Goal: Communication & Community: Answer question/provide support

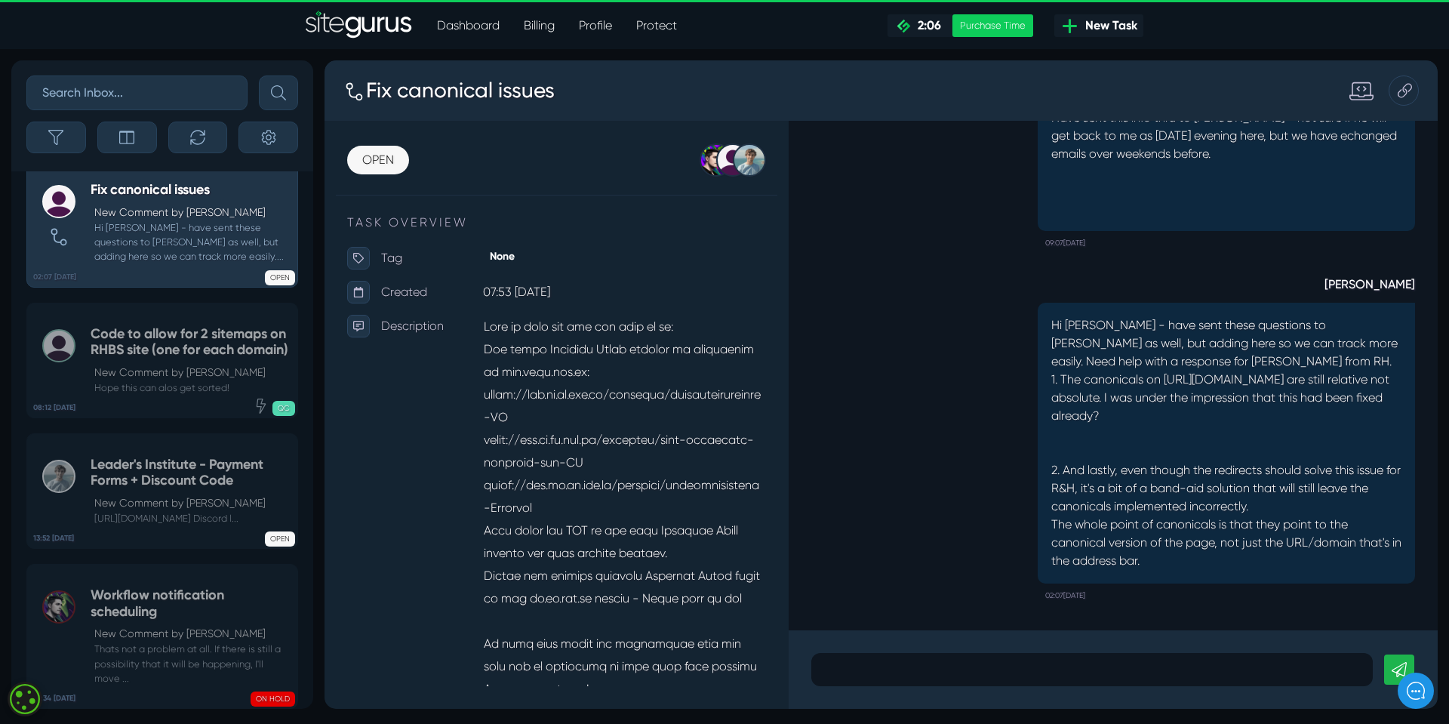
click at [1183, 552] on p "Hi [PERSON_NAME] - have sent these questions to [PERSON_NAME] as well, but addi…" at bounding box center [1226, 443] width 350 height 254
click at [1174, 552] on p "Hi [PERSON_NAME] - have sent these questions to [PERSON_NAME] as well, but addi…" at bounding box center [1226, 443] width 350 height 254
click at [1168, 412] on p "Hi [PERSON_NAME] - have sent these questions to [PERSON_NAME] as well, but addi…" at bounding box center [1226, 443] width 350 height 254
drag, startPoint x: 1168, startPoint y: 412, endPoint x: 1164, endPoint y: 486, distance: 74.0
click at [1164, 486] on p "Hi [PERSON_NAME] - have sent these questions to [PERSON_NAME] as well, but addi…" at bounding box center [1226, 443] width 350 height 254
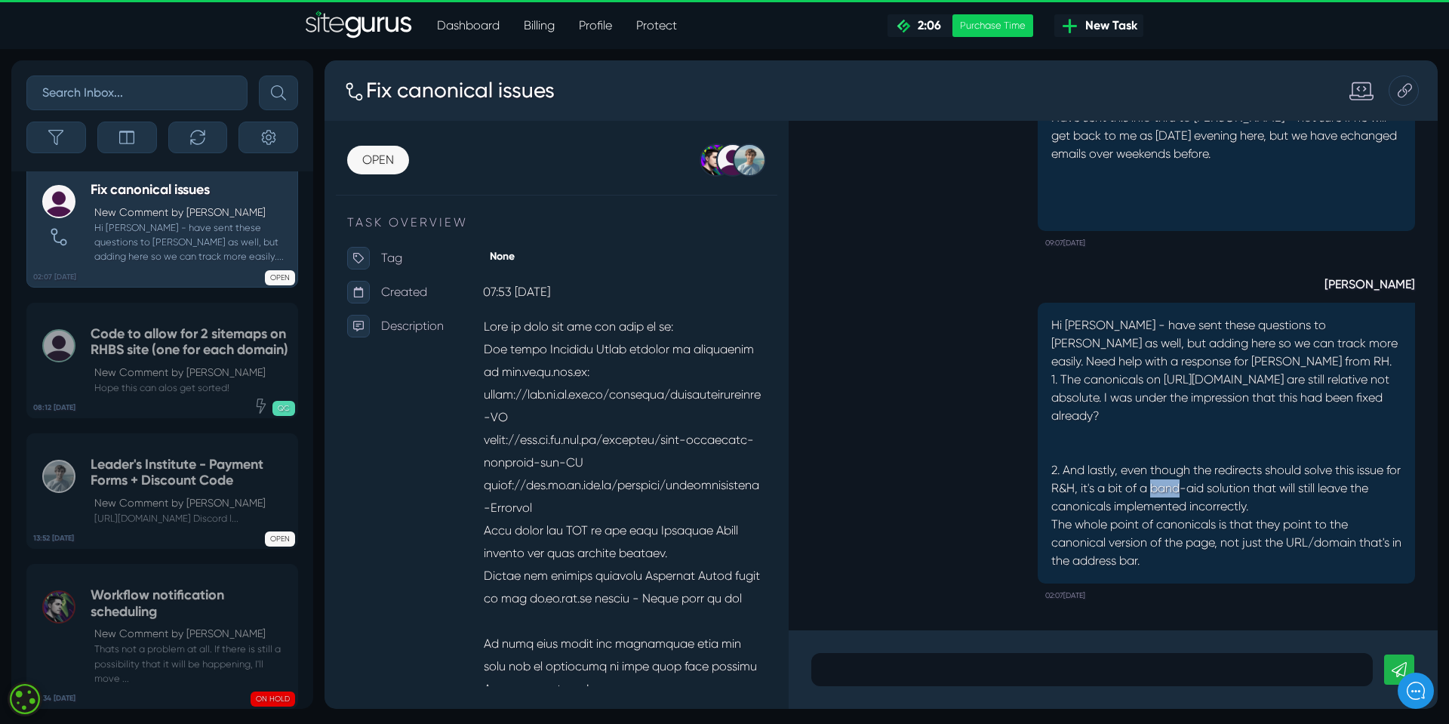
click at [1164, 486] on p "Hi [PERSON_NAME] - have sent these questions to [PERSON_NAME] as well, but addi…" at bounding box center [1226, 443] width 350 height 254
click at [863, 671] on p at bounding box center [1092, 669] width 539 height 18
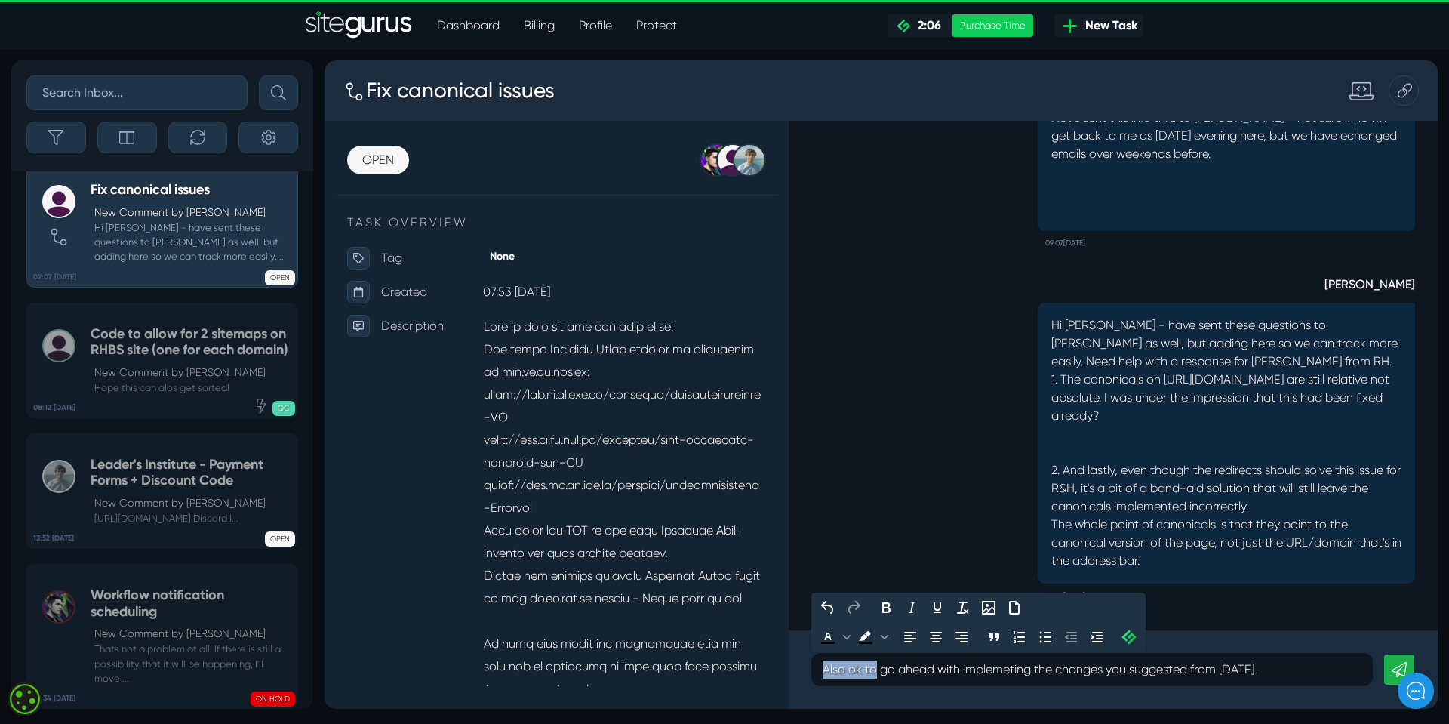
drag, startPoint x: 823, startPoint y: 672, endPoint x: 878, endPoint y: 670, distance: 55.1
click at [878, 670] on p "Also ok to go ahead with implemeting the changes you suggested from [DATE]." at bounding box center [1092, 669] width 539 height 18
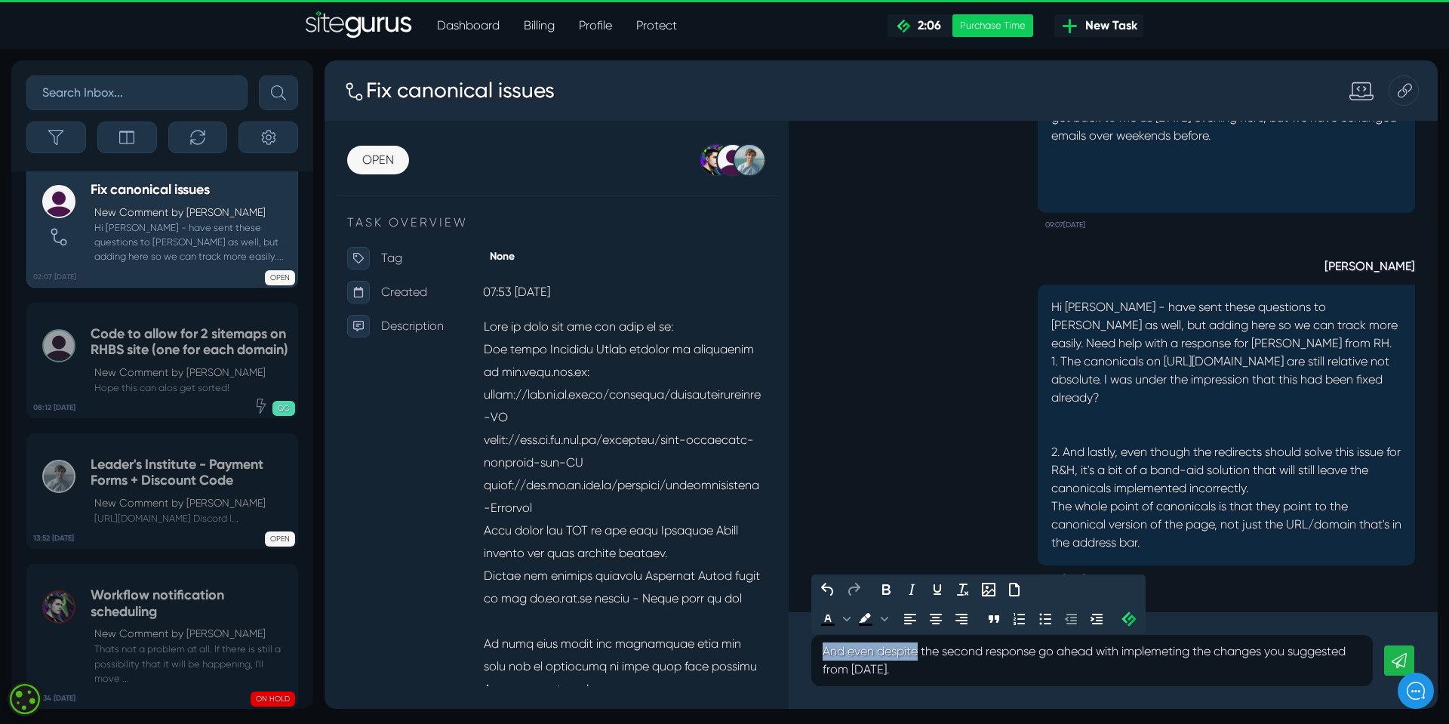
drag, startPoint x: 822, startPoint y: 650, endPoint x: 919, endPoint y: 652, distance: 97.4
click at [919, 652] on p "And even despite the second response go ahead with implemeting the changes you …" at bounding box center [1092, 660] width 539 height 36
click at [985, 650] on p "Despite the second response go ahead with implemeting the changes you suggested…" at bounding box center [1092, 660] width 539 height 36
click at [989, 652] on p "Despite the second response go ahead with implemeting the changes you suggested…" at bounding box center [1092, 660] width 539 height 36
click at [974, 675] on p "Despite the second response they want to go ahead with implemeting the changes …" at bounding box center [1092, 660] width 539 height 36
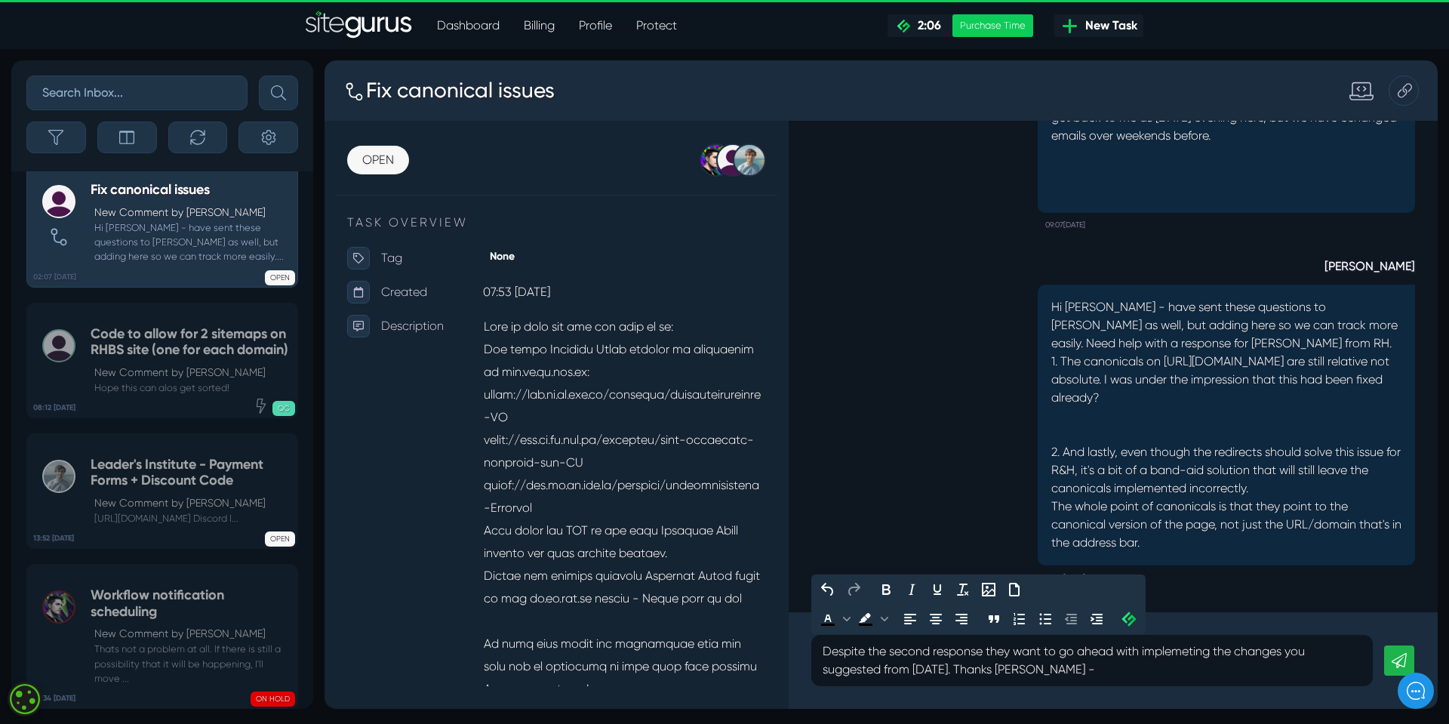
click at [1193, 653] on p "Despite the second response they want to go ahead with implemeting the changes …" at bounding box center [1092, 660] width 539 height 36
click at [1038, 673] on p "Despite the second response they want to go ahead with implementing the changes…" at bounding box center [1092, 660] width 539 height 36
click at [934, 652] on p "Despite the second response they want to go ahead with implementing the changes…" at bounding box center [1092, 660] width 539 height 36
click at [1039, 665] on p "Despite the second question above they want to go ahead with implementing the c…" at bounding box center [1092, 660] width 539 height 36
click at [953, 672] on p "Despite the second question above they want to go ahead with implementing the c…" at bounding box center [1092, 660] width 539 height 36
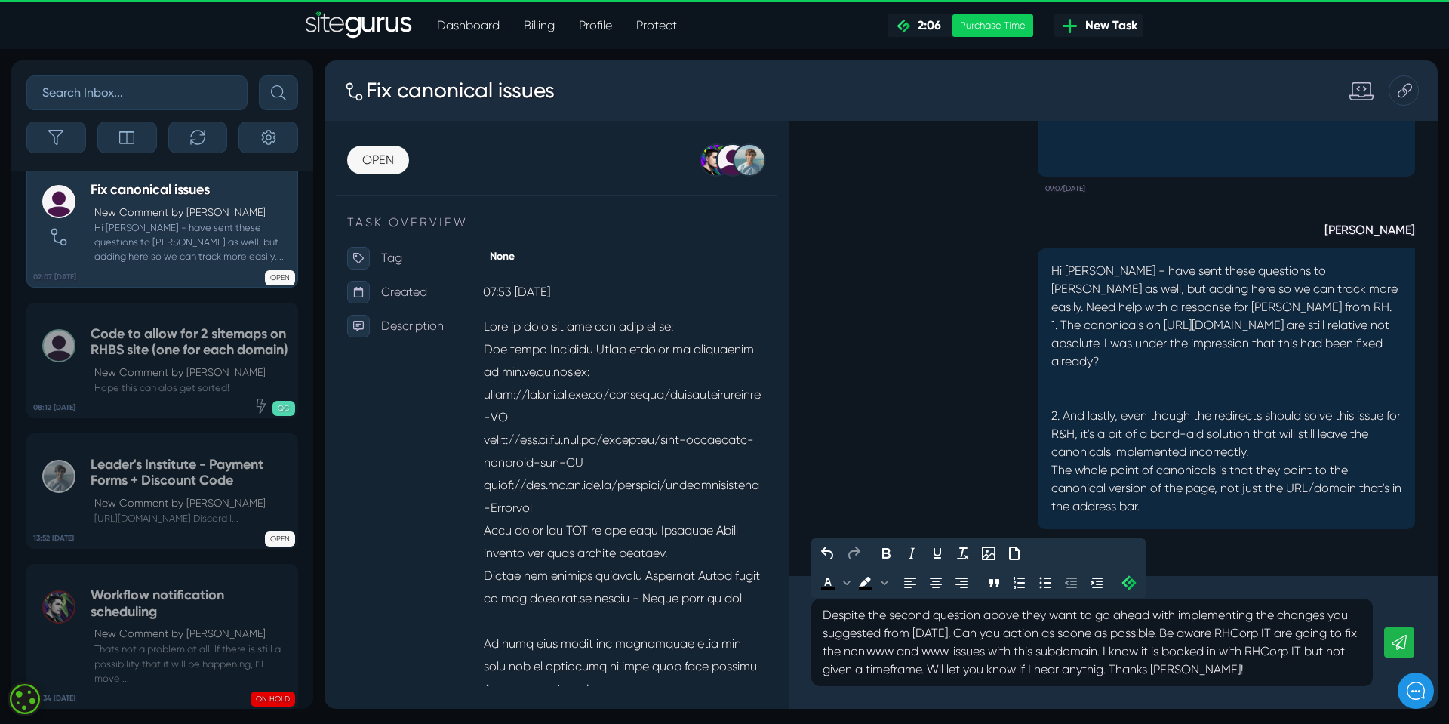
click at [1161, 634] on p "Despite the second question above they want to go ahead with implementing the c…" at bounding box center [1092, 642] width 539 height 72
click at [1090, 632] on p "Despite the second question above they want to go ahead with implementing the c…" at bounding box center [1092, 642] width 539 height 72
click at [1156, 636] on p "Despite the second question above they want to go ahead with implementing the c…" at bounding box center [1092, 642] width 539 height 72
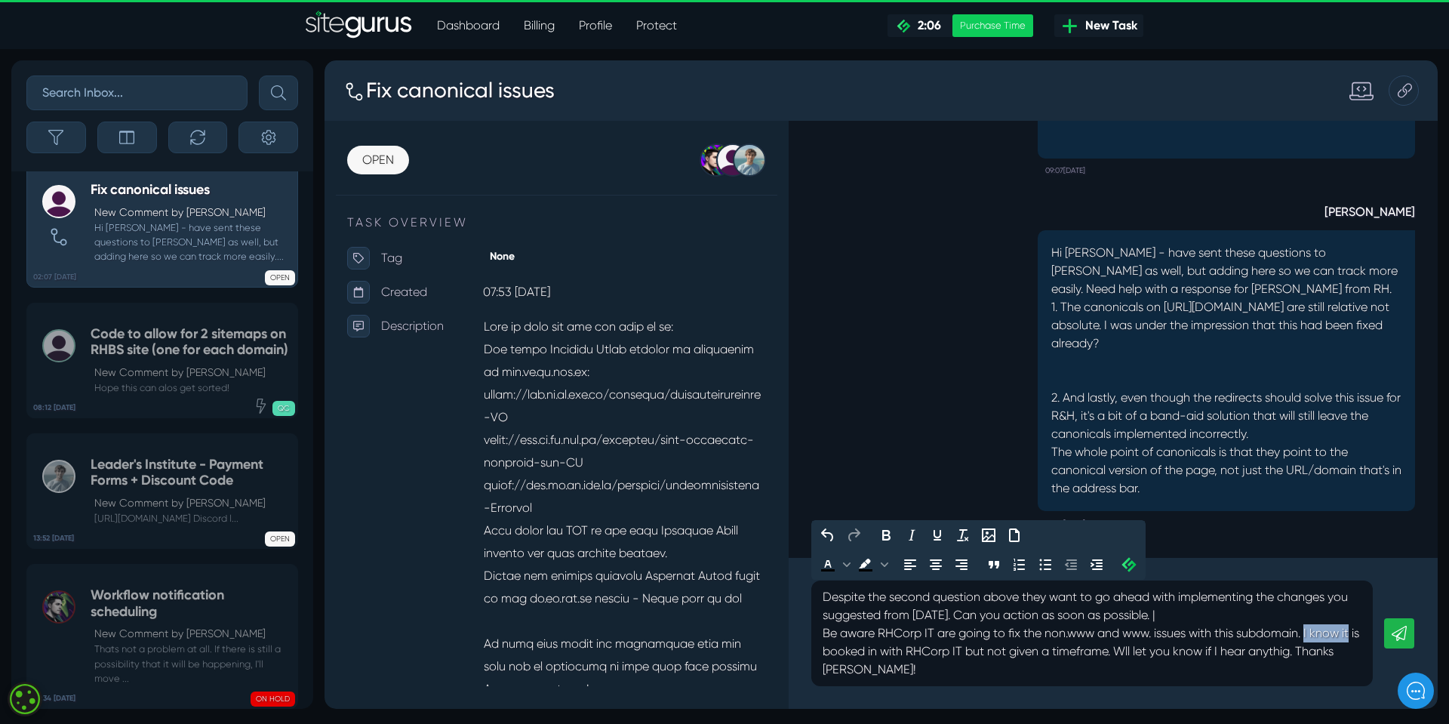
drag, startPoint x: 1313, startPoint y: 629, endPoint x: 1355, endPoint y: 629, distance: 42.3
click at [1355, 629] on p "Despite the second question above they want to go ahead with implementing the c…" at bounding box center [1092, 633] width 539 height 91
click at [994, 653] on p "Despite the second question above they want to go ahead with implementing the c…" at bounding box center [1092, 633] width 539 height 91
click at [1161, 651] on p "Despite the second question above they want to go ahead with implementing the c…" at bounding box center [1092, 633] width 539 height 91
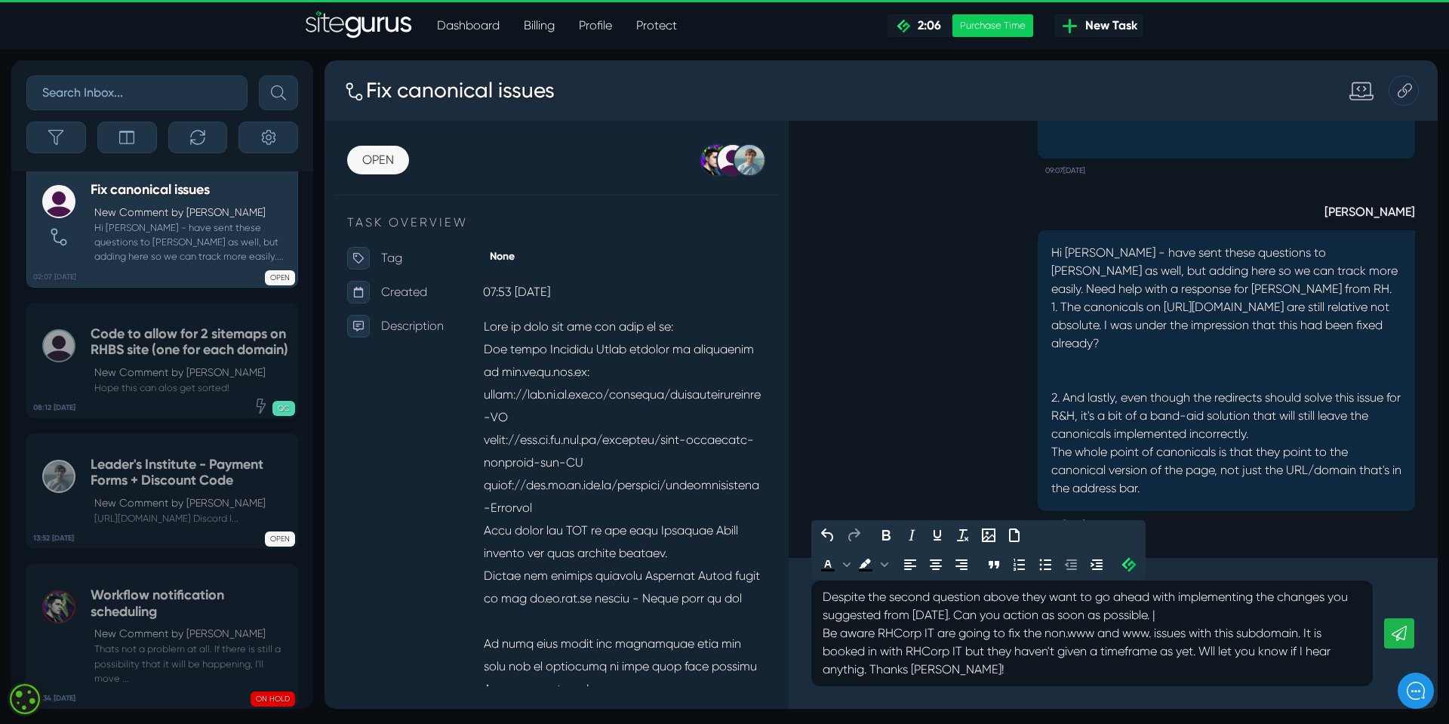
click at [856, 672] on p "Despite the second question above they want to go ahead with implementing the c…" at bounding box center [1092, 633] width 539 height 91
click at [969, 669] on p "Despite the second question above they want to go ahead with implementing the c…" at bounding box center [1092, 633] width 539 height 91
click at [1177, 611] on p "Despite the second question above they want to go ahead with implementing the c…" at bounding box center [1092, 633] width 539 height 91
click at [973, 675] on p "Despite the second question above they want to go ahead with implementing the c…" at bounding box center [1092, 633] width 539 height 91
click at [1404, 626] on icon at bounding box center [1398, 633] width 15 height 15
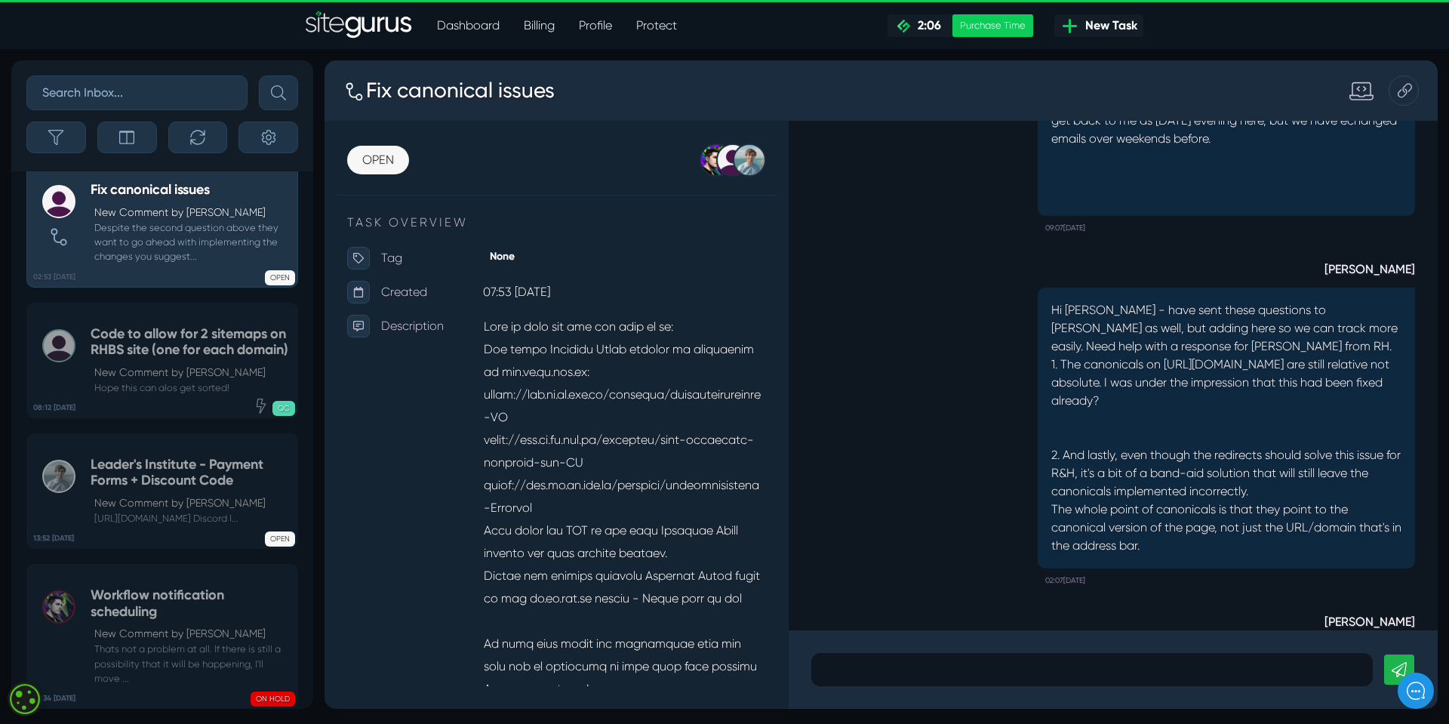
scroll to position [-226, 0]
